Goal: Task Accomplishment & Management: Manage account settings

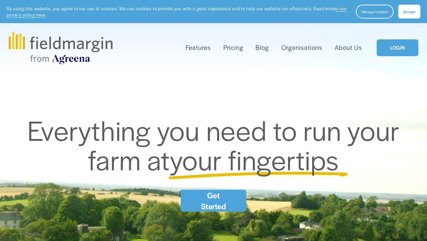
click at [409, 49] on link "LOGIN" at bounding box center [397, 47] width 42 height 17
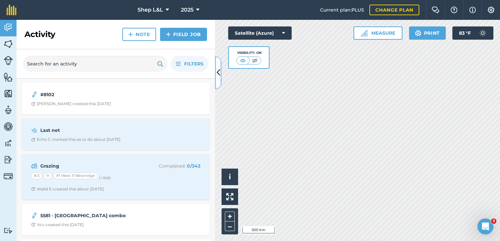
click at [217, 72] on icon at bounding box center [219, 73] width 4 height 12
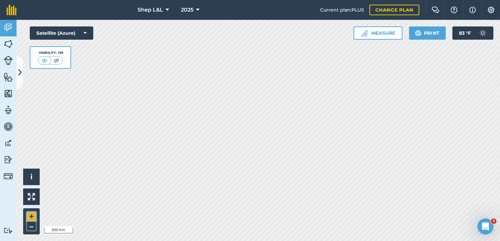
click at [31, 214] on button "+" at bounding box center [31, 217] width 10 height 10
click at [31, 213] on button "+" at bounding box center [31, 217] width 10 height 10
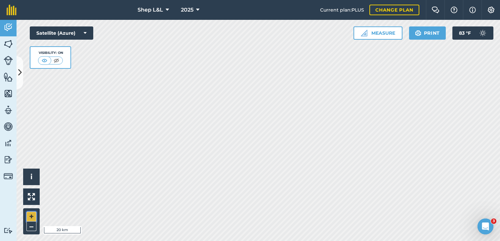
click at [31, 213] on button "+" at bounding box center [31, 217] width 10 height 10
click at [32, 215] on button "+" at bounding box center [31, 217] width 10 height 10
click at [35, 212] on button "+" at bounding box center [31, 217] width 10 height 10
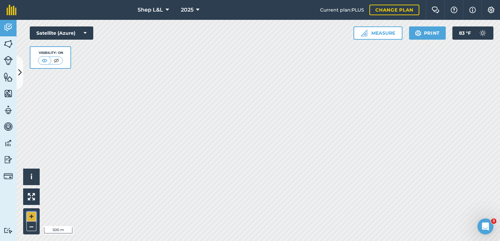
click at [35, 212] on button "+" at bounding box center [31, 217] width 10 height 10
click at [10, 201] on div "Activity Fields Livestock Features Maps Team Vehicles Data Reporting Billing Tu…" at bounding box center [250, 130] width 500 height 221
click at [33, 216] on button "+" at bounding box center [31, 217] width 10 height 10
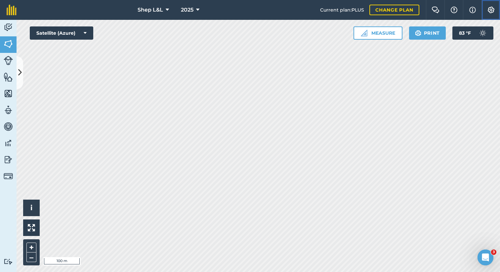
click at [426, 13] on button "Settings" at bounding box center [491, 10] width 19 height 20
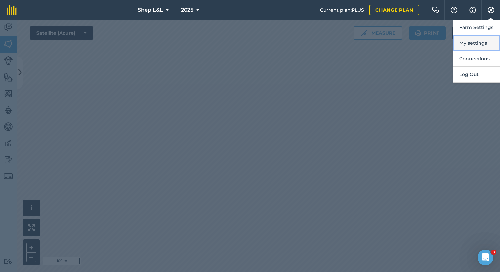
click at [426, 45] on button "My settings" at bounding box center [476, 43] width 47 height 16
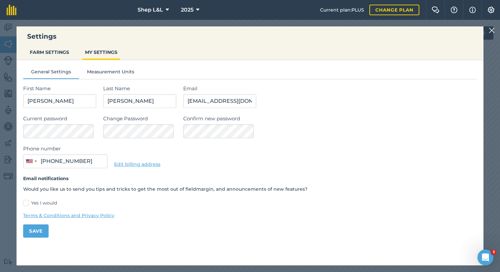
type input "(858) 688-3351"
click at [38, 51] on button "FARM SETTINGS" at bounding box center [49, 52] width 45 height 13
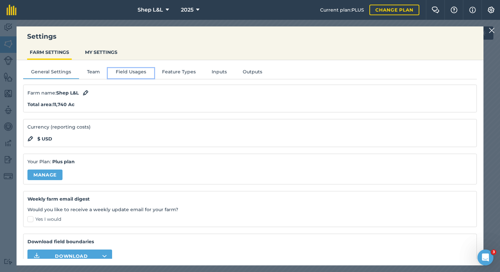
click at [137, 74] on button "Field Usages" at bounding box center [131, 73] width 46 height 10
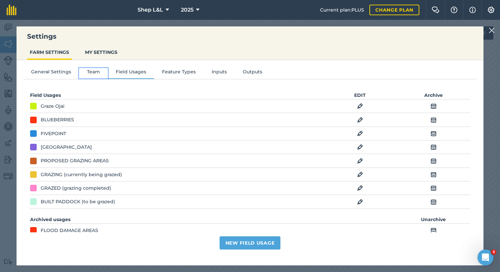
click at [94, 74] on button "Team" at bounding box center [93, 73] width 29 height 10
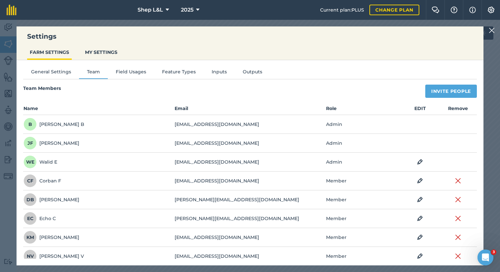
click at [219, 67] on div "General Settings Team Field Usages Feature Types Inputs Outputs Team Members In…" at bounding box center [250, 159] width 467 height 199
click at [218, 73] on button "Inputs" at bounding box center [219, 73] width 31 height 10
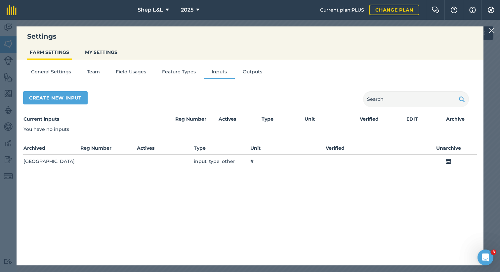
click at [426, 29] on img at bounding box center [492, 30] width 6 height 8
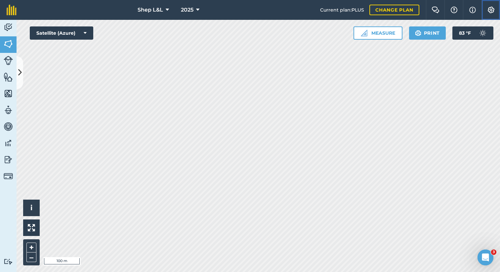
click at [426, 10] on img at bounding box center [491, 10] width 8 height 7
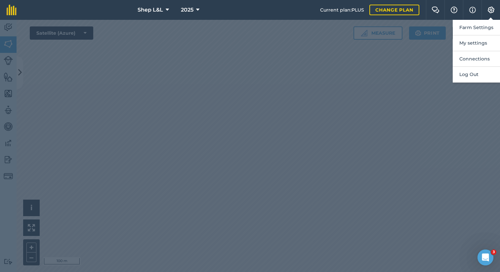
click at [10, 103] on div at bounding box center [250, 146] width 500 height 252
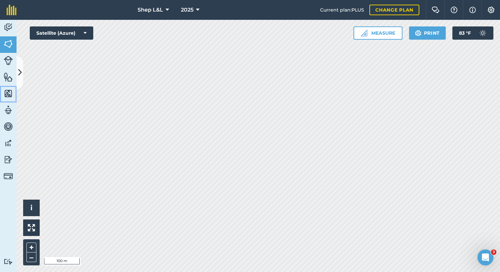
click at [10, 91] on img at bounding box center [8, 94] width 9 height 10
click at [10, 79] on img at bounding box center [8, 77] width 9 height 10
click at [9, 93] on img at bounding box center [8, 94] width 9 height 10
click at [426, 13] on img at bounding box center [491, 10] width 8 height 7
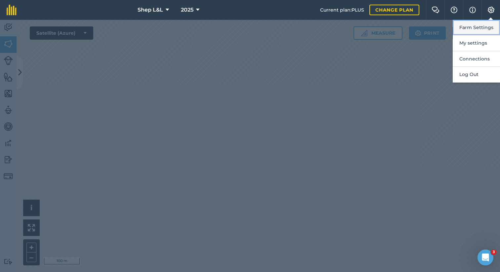
click at [426, 25] on button "Farm Settings" at bounding box center [476, 28] width 47 height 16
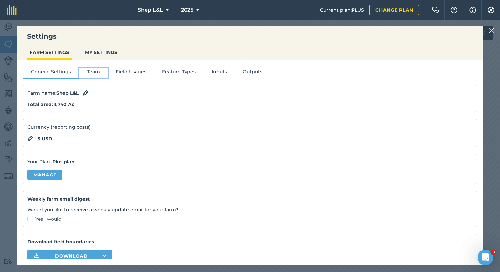
click at [90, 71] on button "Team" at bounding box center [93, 73] width 29 height 10
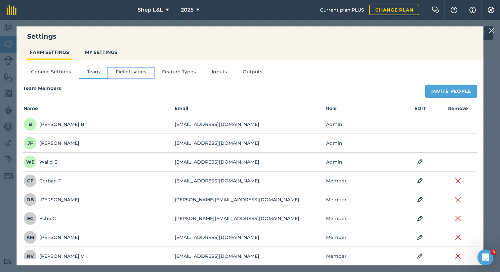
click at [113, 71] on button "Field Usages" at bounding box center [131, 73] width 46 height 10
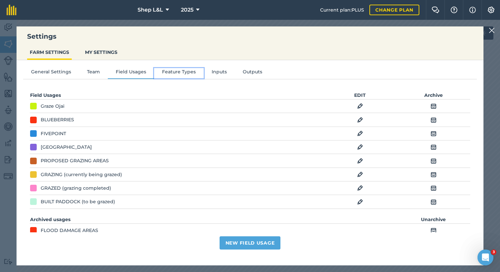
click at [173, 72] on button "Feature Types" at bounding box center [179, 73] width 50 height 10
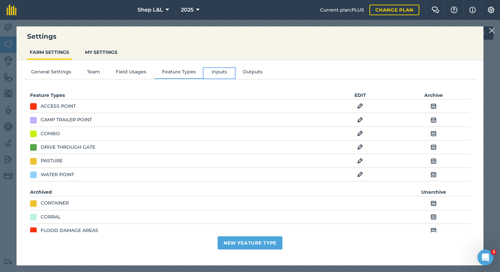
click at [217, 71] on button "Inputs" at bounding box center [219, 73] width 31 height 10
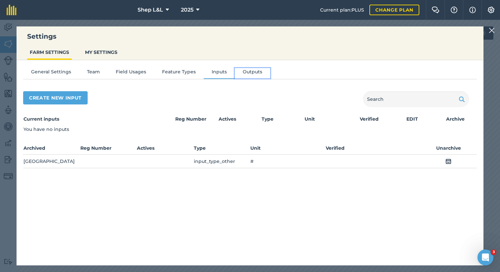
click at [258, 71] on button "Outputs" at bounding box center [252, 73] width 35 height 10
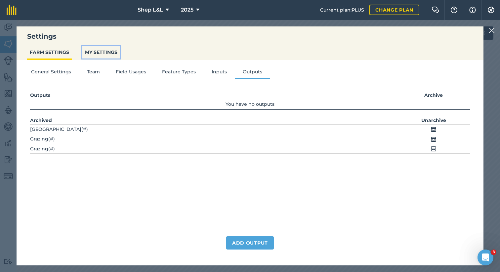
click at [96, 50] on button "MY SETTINGS" at bounding box center [101, 52] width 38 height 13
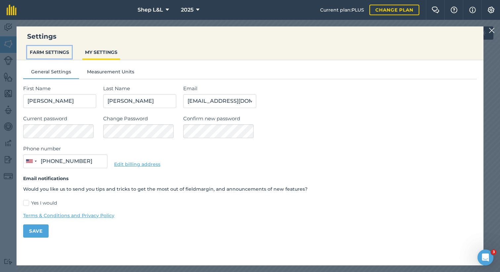
click at [54, 53] on button "FARM SETTINGS" at bounding box center [49, 52] width 45 height 13
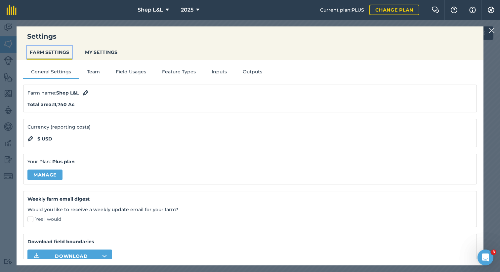
scroll to position [28, 0]
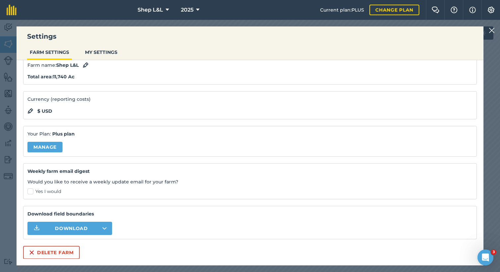
click at [426, 31] on img at bounding box center [492, 30] width 6 height 8
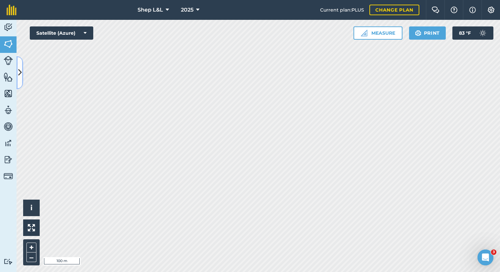
click at [21, 77] on icon at bounding box center [20, 73] width 4 height 12
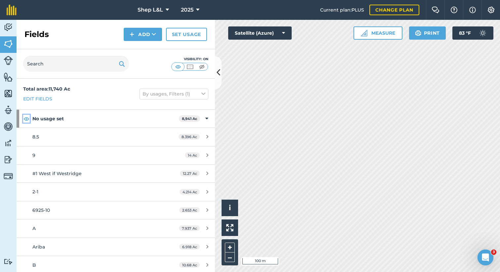
click at [26, 120] on img at bounding box center [26, 119] width 6 height 8
click at [215, 71] on button at bounding box center [218, 72] width 7 height 33
